Goal: Find specific page/section: Find specific page/section

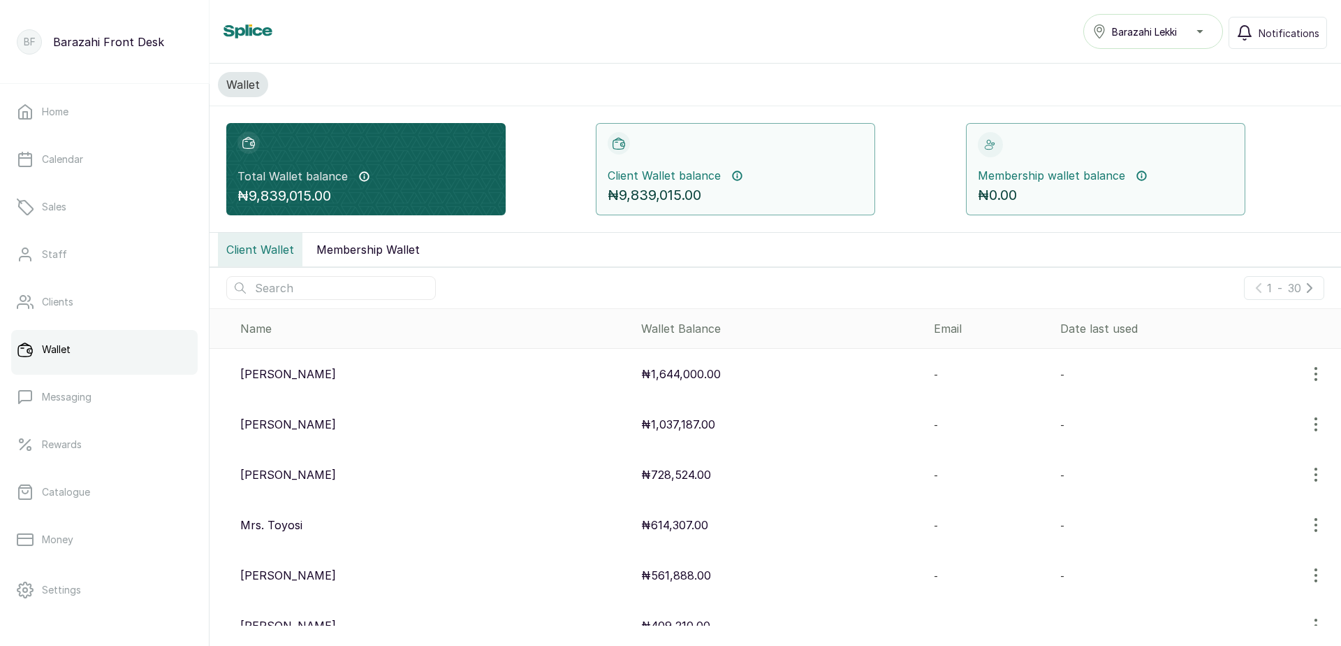
click at [314, 288] on input "text" at bounding box center [331, 288] width 210 height 24
type input "a"
click at [286, 280] on input "text" at bounding box center [331, 288] width 210 height 24
type input "odubi"
click at [287, 287] on input "text" at bounding box center [331, 288] width 210 height 24
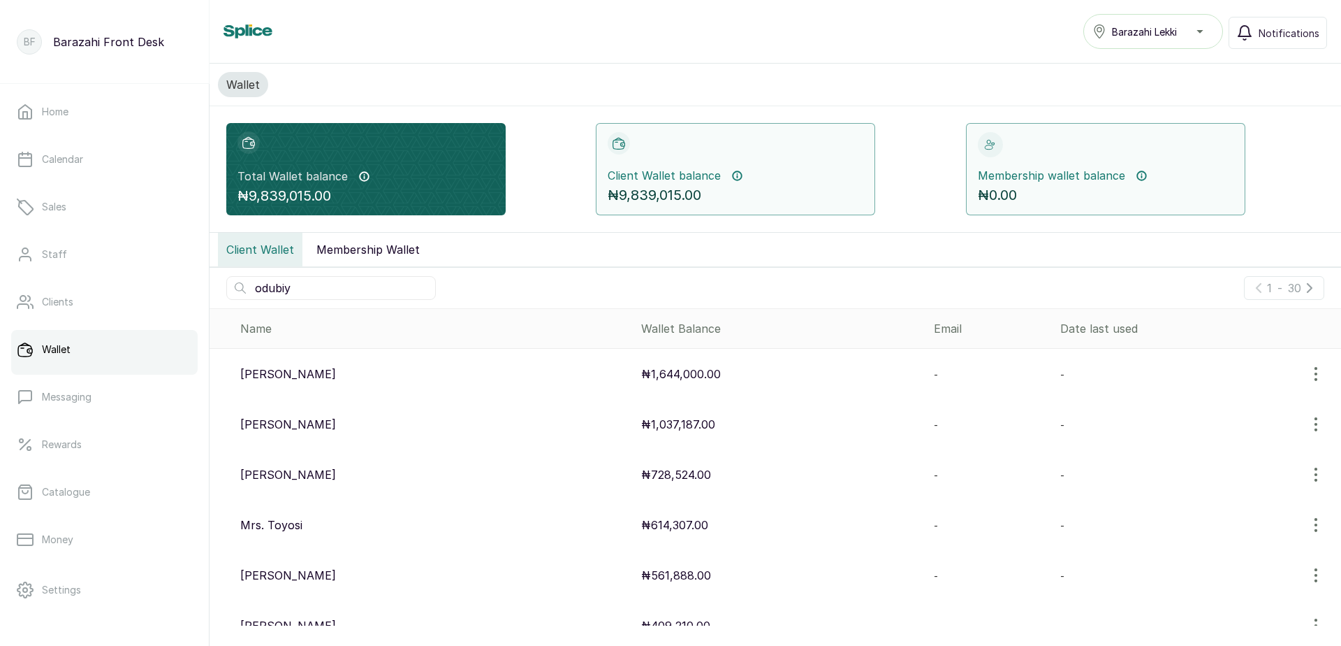
type input "odubiyi"
click at [375, 251] on button "Membership Wallet" at bounding box center [368, 250] width 120 height 34
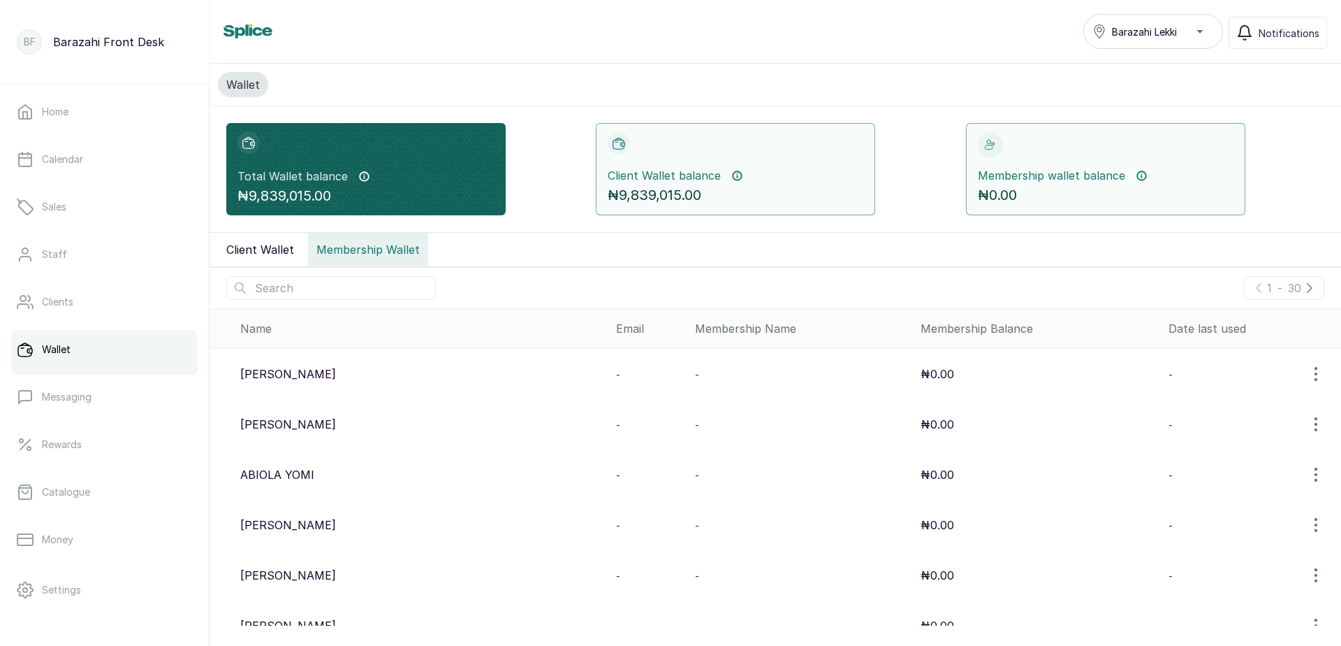
click at [286, 289] on input "text" at bounding box center [331, 288] width 210 height 24
type input "odubi"
click at [286, 289] on input "text" at bounding box center [331, 288] width 210 height 24
type input "a"
click at [267, 288] on input "text" at bounding box center [331, 288] width 210 height 24
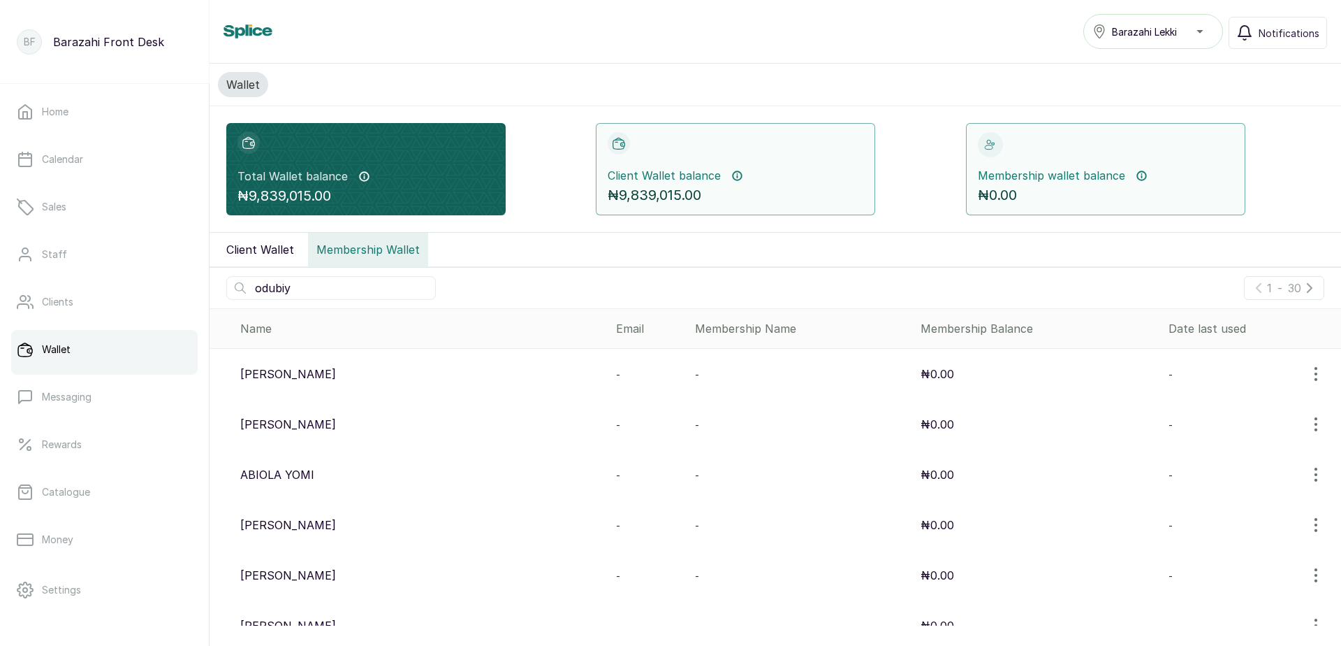
type input "odubiyi"
click at [1302, 287] on icon "button" at bounding box center [1310, 287] width 17 height 17
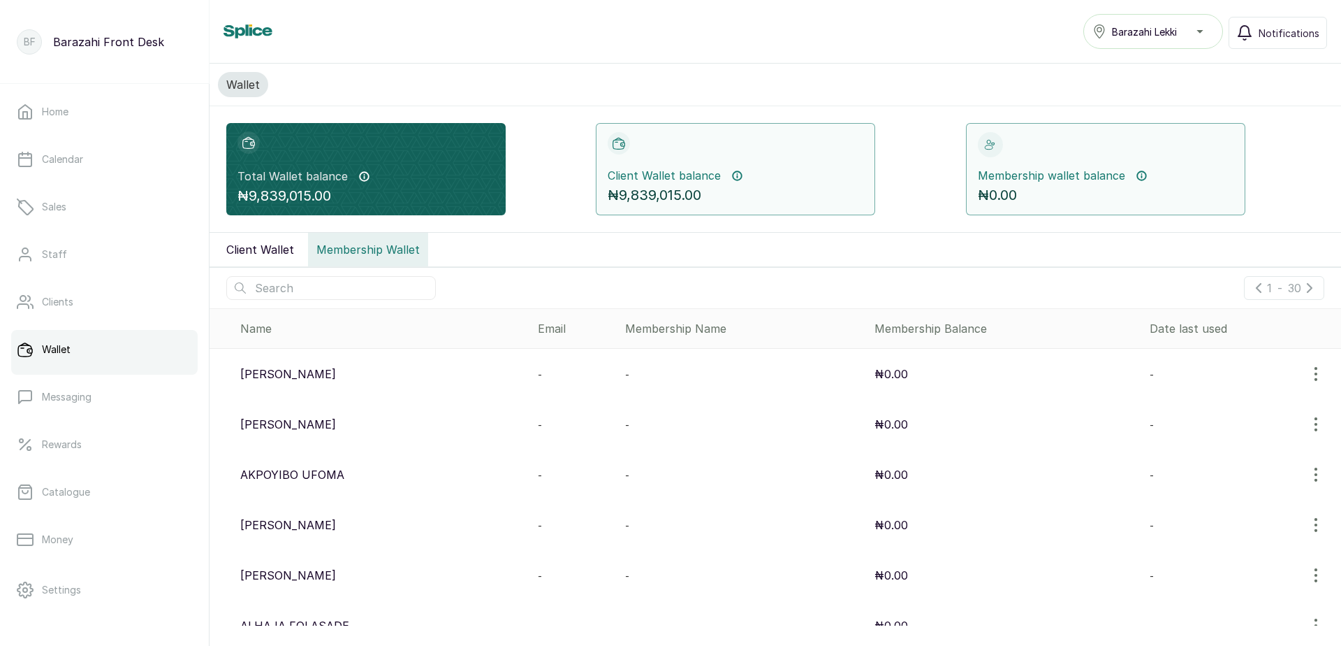
click at [307, 290] on input "text" at bounding box center [331, 288] width 210 height 24
type input "odubi"
click at [73, 167] on link "Calendar" at bounding box center [104, 159] width 187 height 39
